Goal: Information Seeking & Learning: Check status

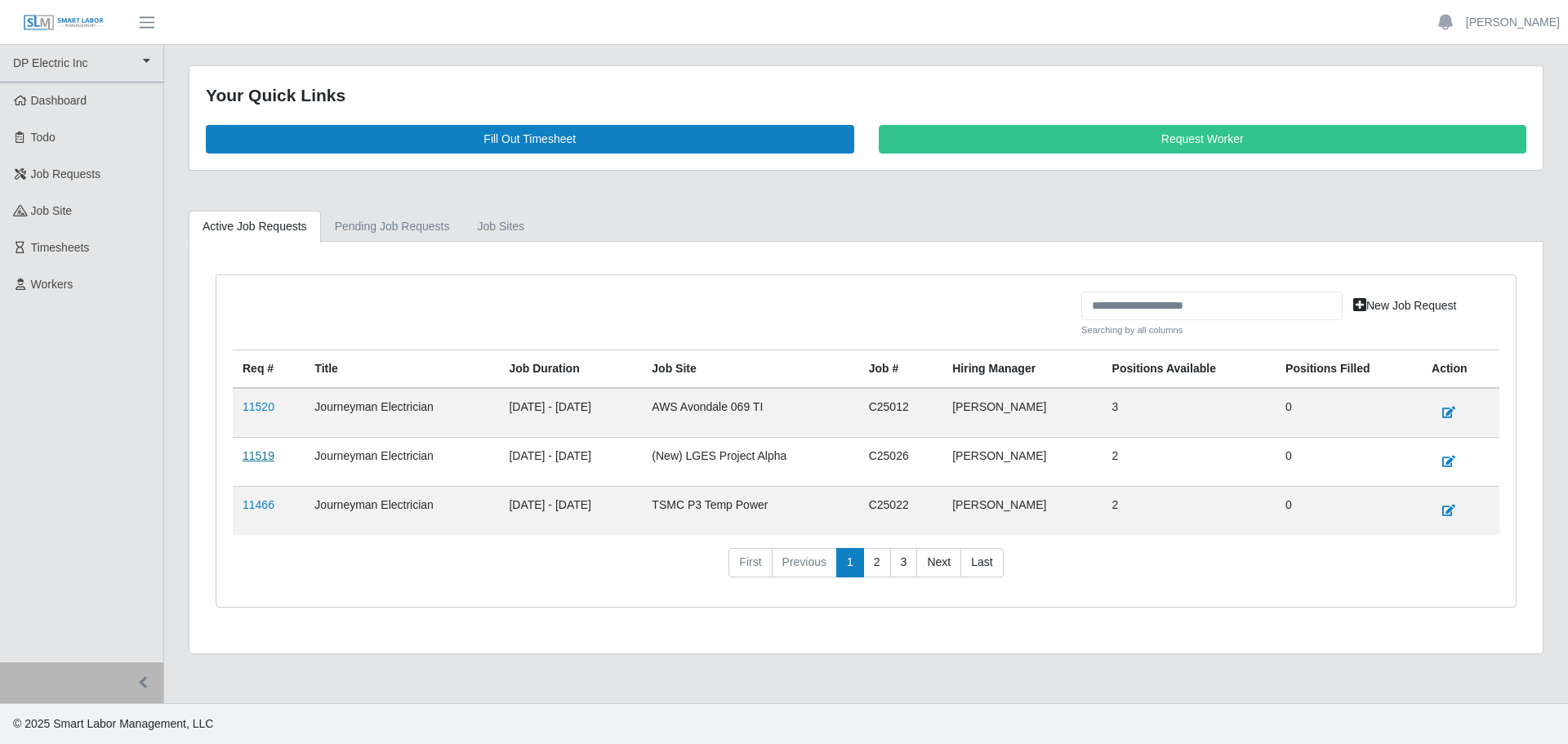
click at [252, 458] on link "11519" at bounding box center [258, 455] width 32 height 13
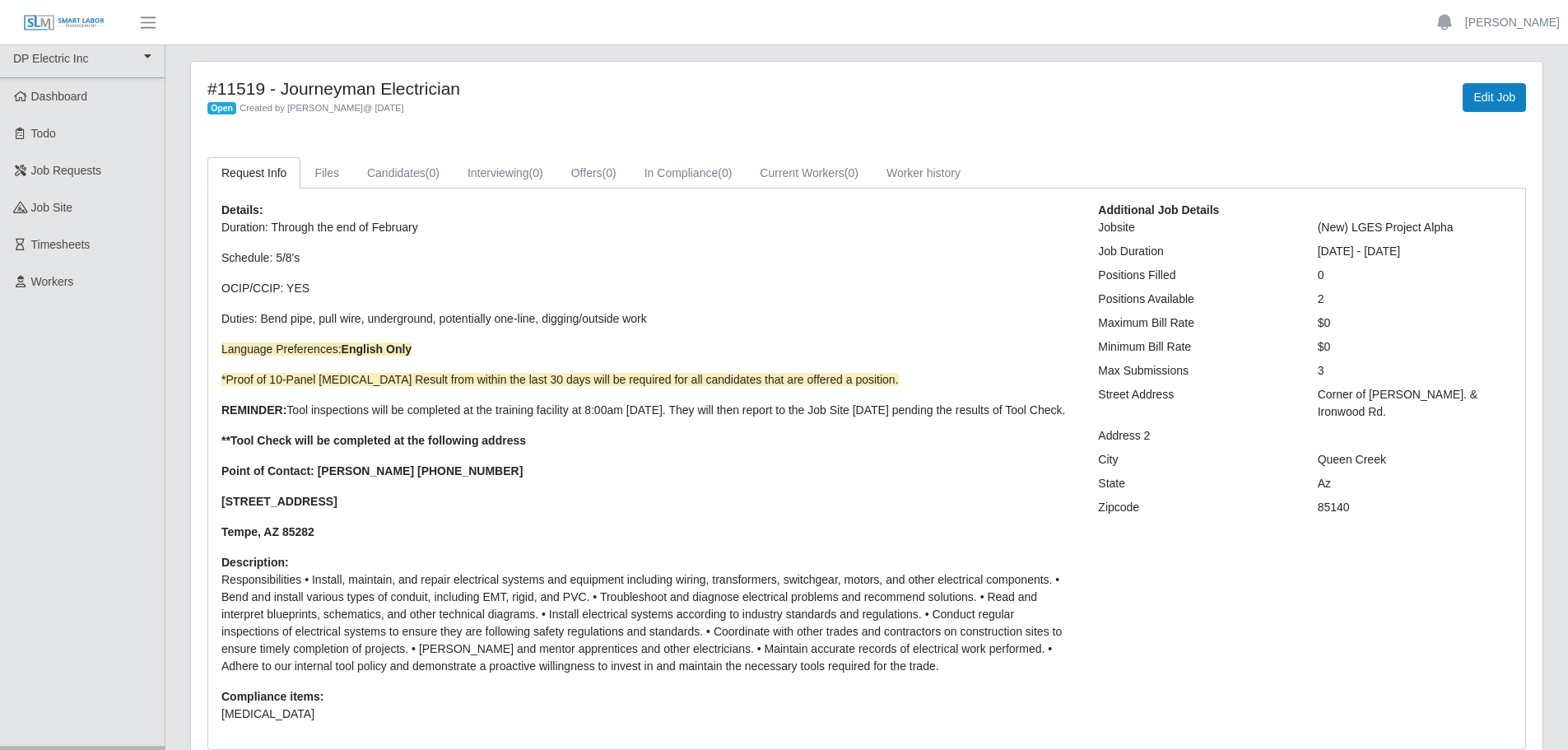
scroll to position [100, 0]
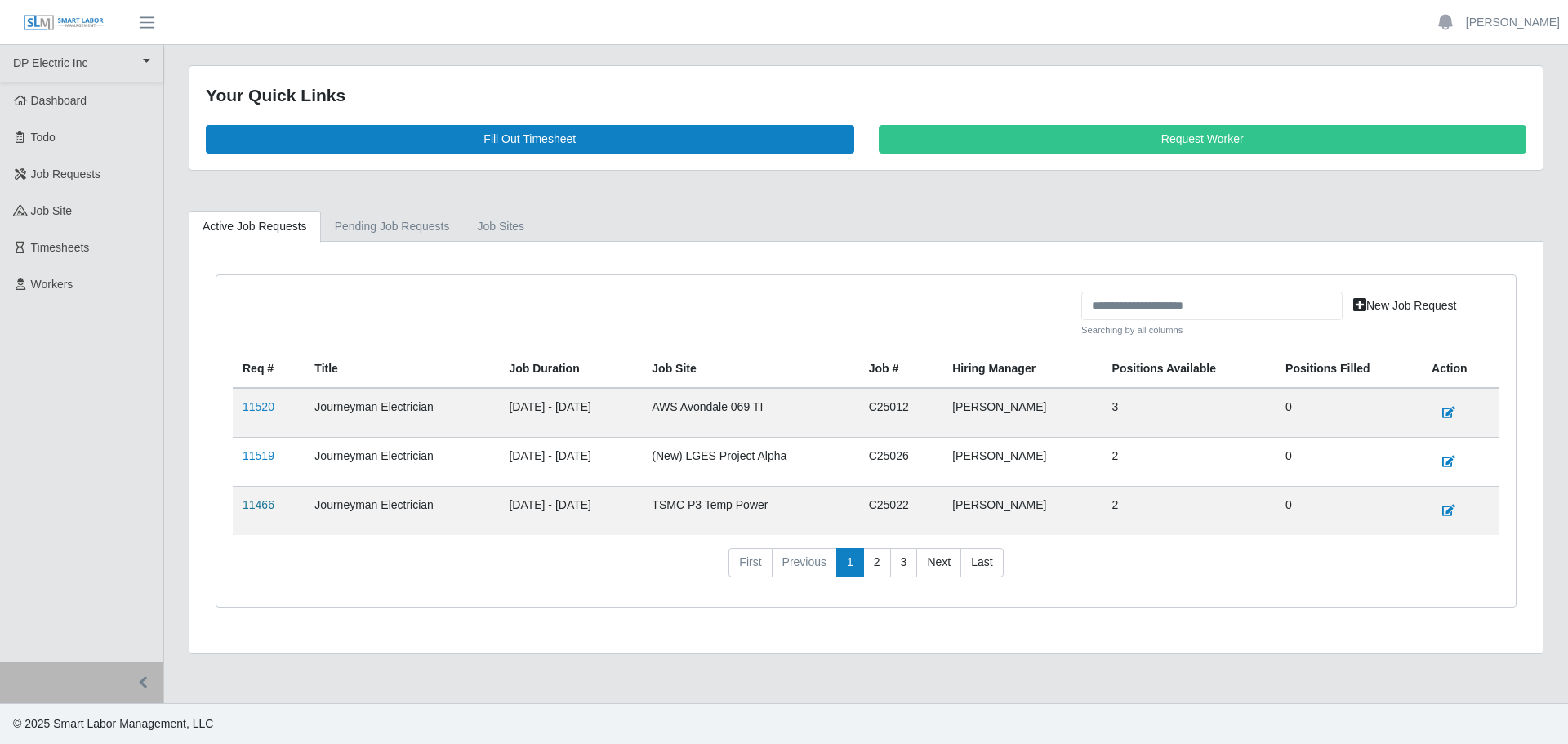
click at [252, 505] on link "11466" at bounding box center [258, 504] width 32 height 13
click at [264, 405] on link "11520" at bounding box center [258, 406] width 32 height 13
